Goal: Navigation & Orientation: Find specific page/section

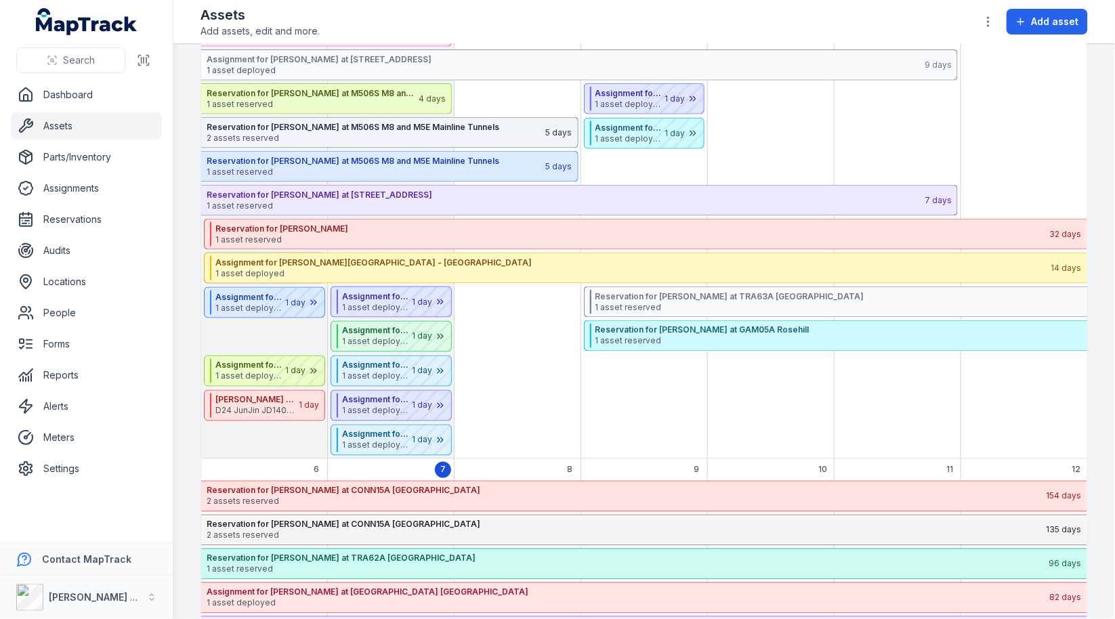
scroll to position [539, 0]
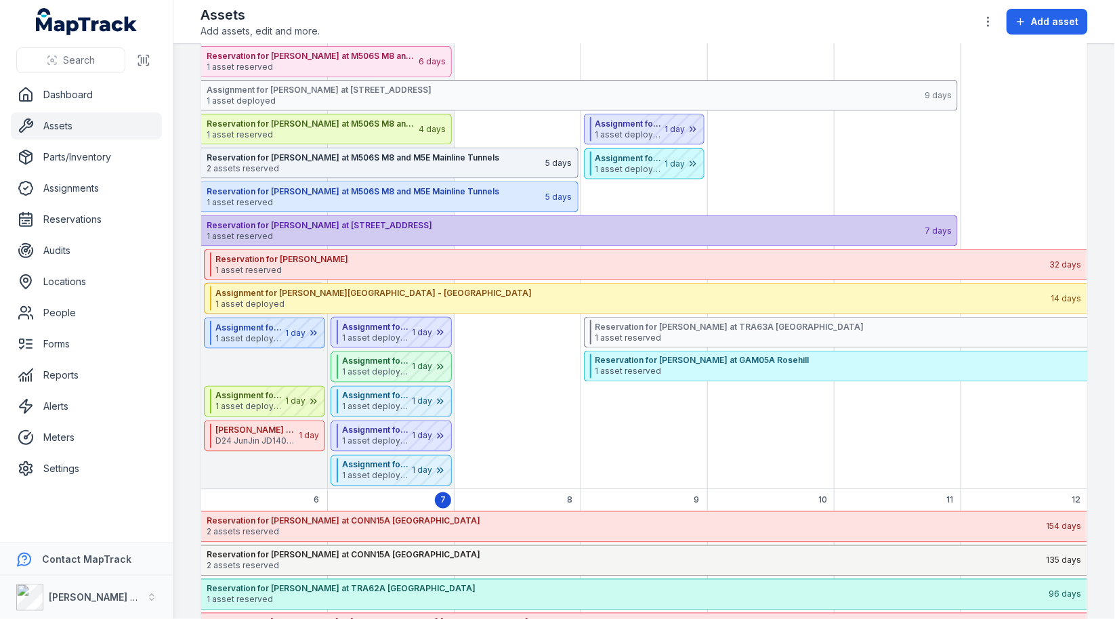
click at [494, 223] on strong "Reservation for [PERSON_NAME] at [STREET_ADDRESS]" at bounding box center [565, 225] width 717 height 11
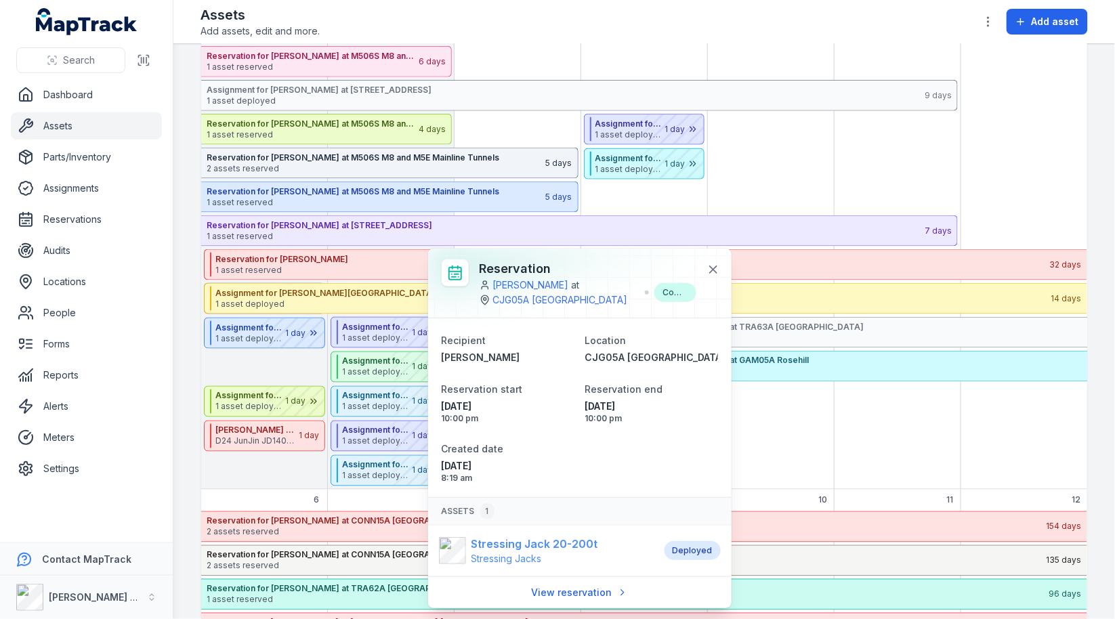
click at [502, 550] on strong "Stressing Jack 20-200t" at bounding box center [534, 544] width 127 height 16
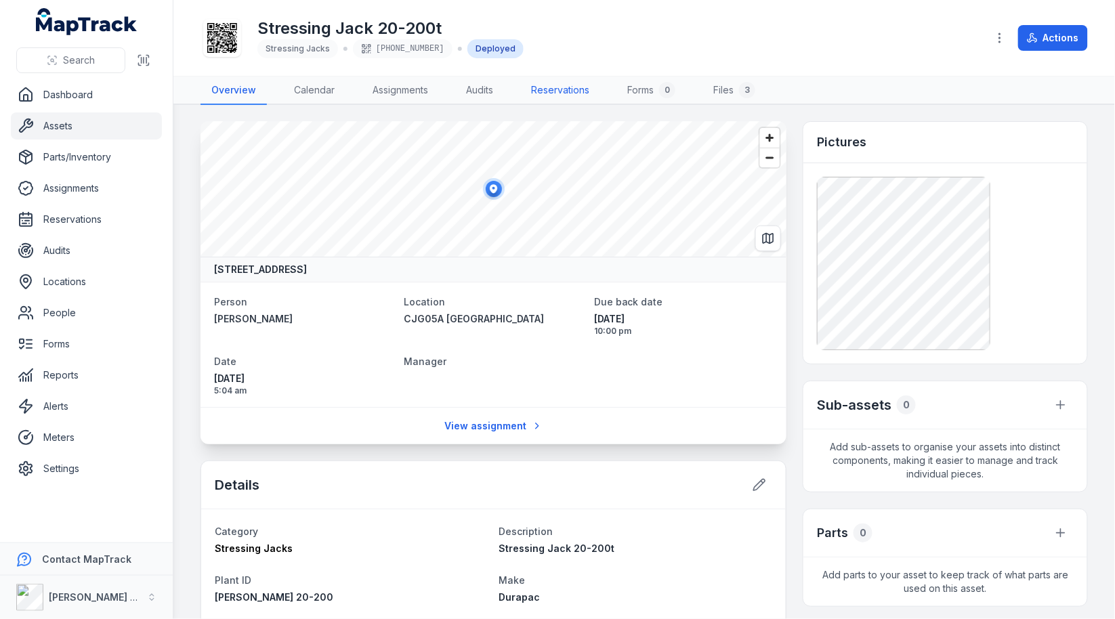
click at [545, 89] on link "Reservations" at bounding box center [560, 91] width 80 height 28
click at [81, 217] on link "Reservations" at bounding box center [86, 219] width 151 height 27
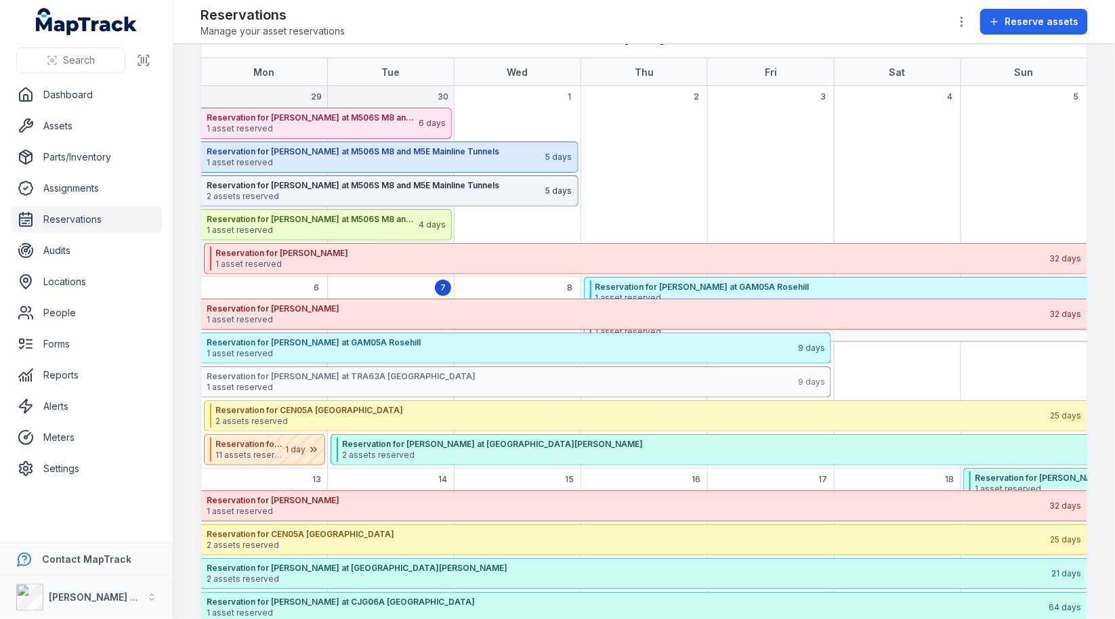
scroll to position [87, 0]
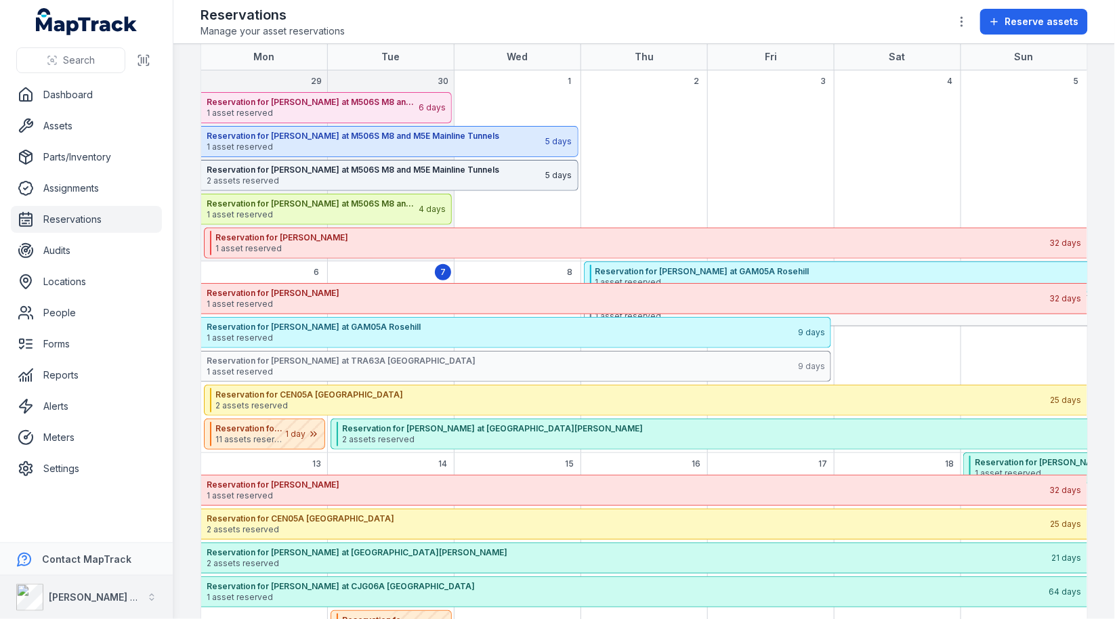
click at [88, 600] on strong "[PERSON_NAME] Group" at bounding box center [104, 597] width 111 height 12
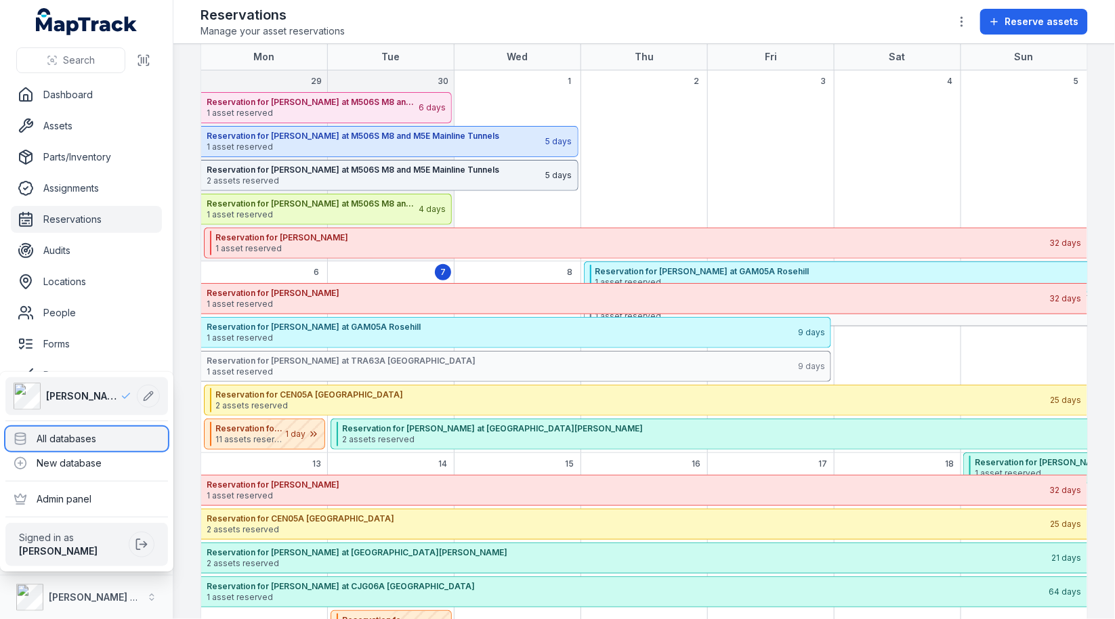
click at [93, 427] on div "All databases" at bounding box center [86, 439] width 163 height 24
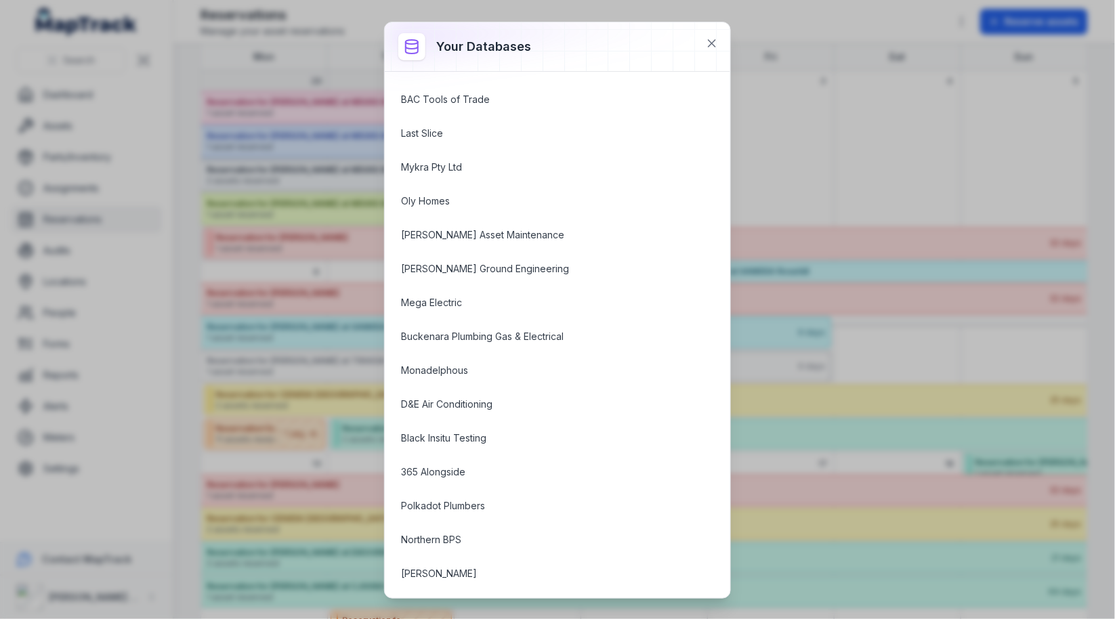
scroll to position [1828, 0]
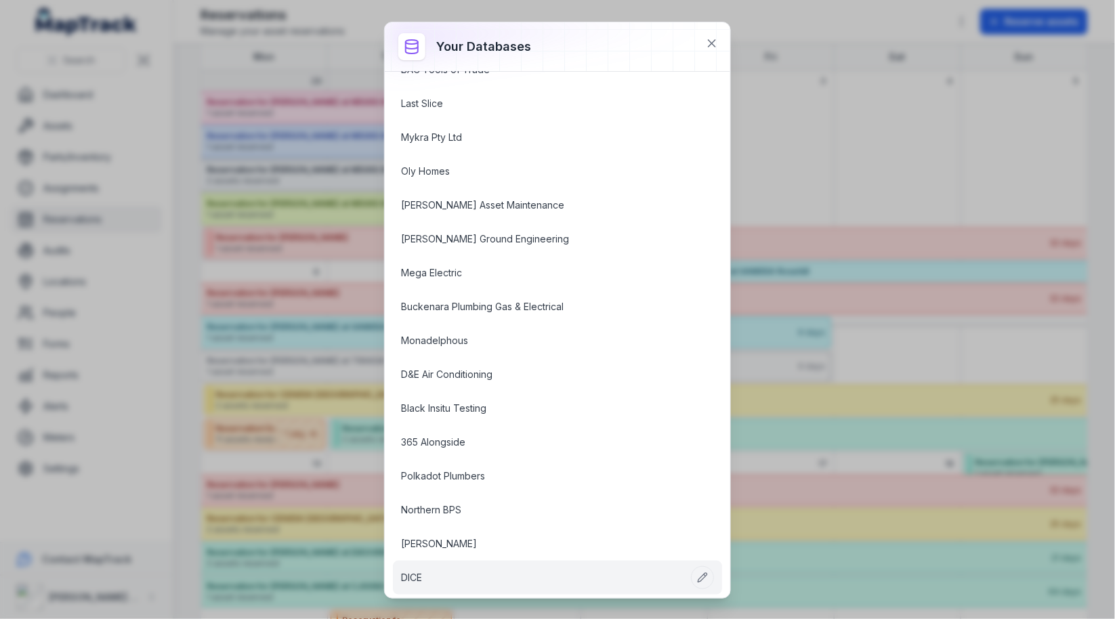
click at [468, 571] on link "DICE" at bounding box center [541, 578] width 280 height 14
